Goal: Task Accomplishment & Management: Use online tool/utility

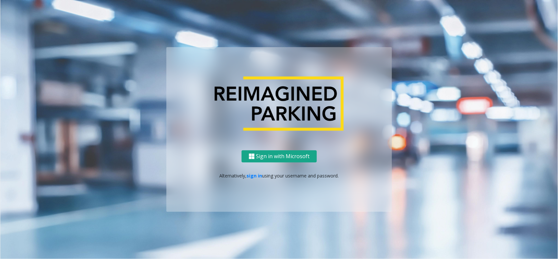
click at [285, 151] on button "Sign in with Microsoft" at bounding box center [279, 156] width 75 height 12
click at [254, 175] on link "sign in" at bounding box center [255, 175] width 16 height 6
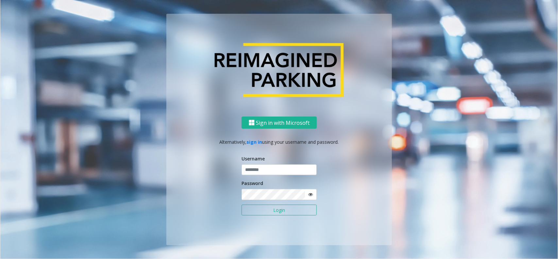
drag, startPoint x: 261, startPoint y: 162, endPoint x: 260, endPoint y: 175, distance: 13.1
click at [261, 162] on div "Username" at bounding box center [279, 165] width 75 height 20
click at [258, 161] on label "Username" at bounding box center [253, 158] width 23 height 7
click at [259, 170] on input "text" at bounding box center [279, 169] width 75 height 11
click at [284, 171] on input "text" at bounding box center [279, 169] width 75 height 11
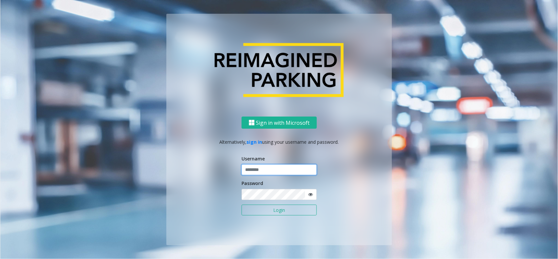
paste input "*******"
type input "*******"
click at [300, 205] on button "Login" at bounding box center [279, 209] width 75 height 11
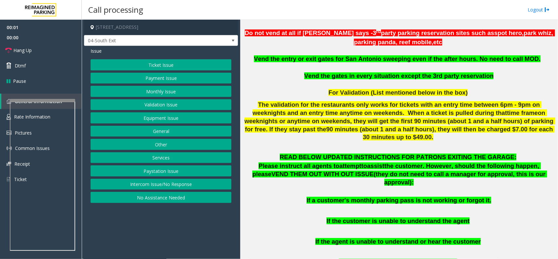
scroll to position [204, 0]
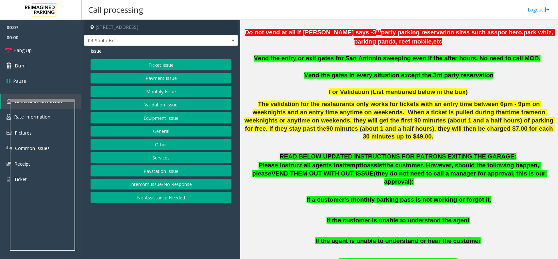
click at [166, 186] on button "Intercom Issue/No Response" at bounding box center [161, 184] width 141 height 11
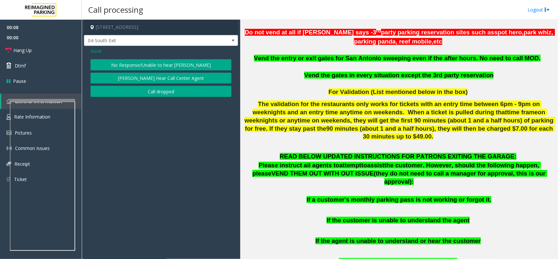
click at [148, 69] on button "No Response/Unable to hear parker" at bounding box center [161, 64] width 141 height 11
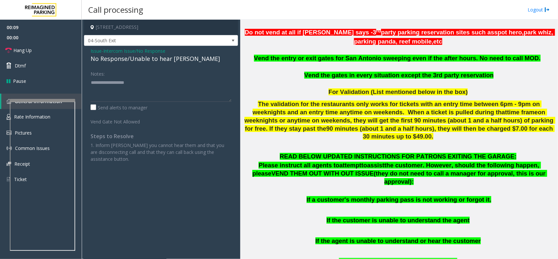
click at [140, 63] on div "No Response/Unable to hear parker" at bounding box center [161, 58] width 141 height 9
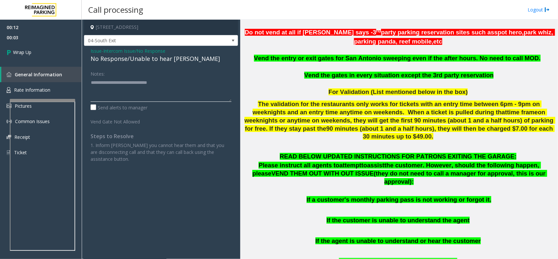
type textarea "**********"
click at [118, 50] on span "Intercom Issue/No Response" at bounding box center [134, 50] width 62 height 7
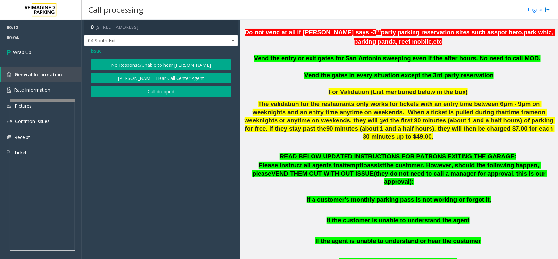
click at [124, 96] on button "Call dropped" at bounding box center [161, 91] width 141 height 11
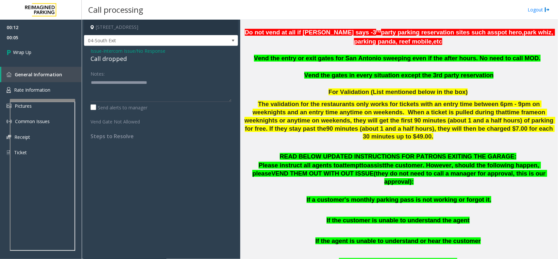
click at [111, 58] on div "Call dropped" at bounding box center [161, 58] width 141 height 9
copy div "Call dropped"
drag, startPoint x: 187, startPoint y: 87, endPoint x: 57, endPoint y: 82, distance: 131.0
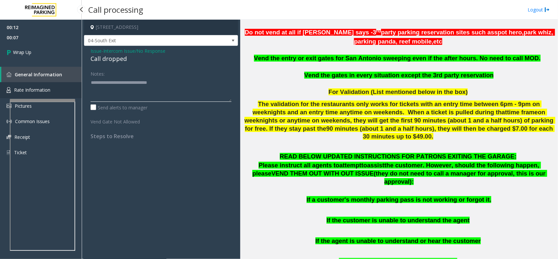
click at [57, 82] on app-root "00:12 00:07 Wrap Up General Information Rate Information Pictures Common Issues…" at bounding box center [279, 129] width 558 height 259
paste textarea
type textarea "**********"
click at [43, 56] on link "Wrap Up" at bounding box center [41, 52] width 82 height 19
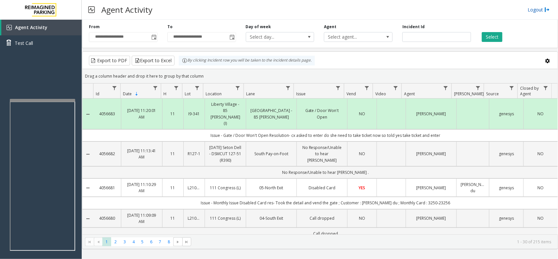
click at [536, 11] on link "Logout" at bounding box center [539, 9] width 22 height 7
